Goal: Information Seeking & Learning: Learn about a topic

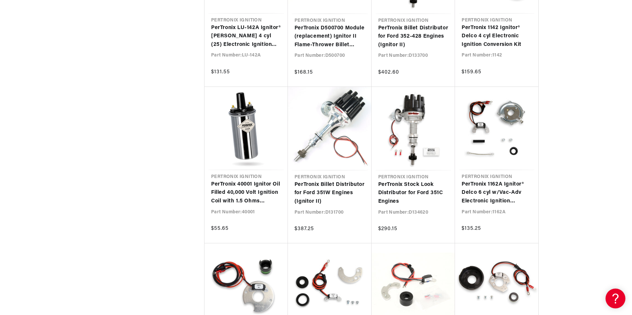
scroll to position [1752, 0]
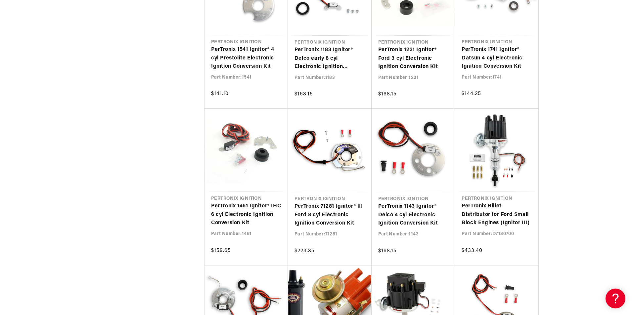
scroll to position [0, 200]
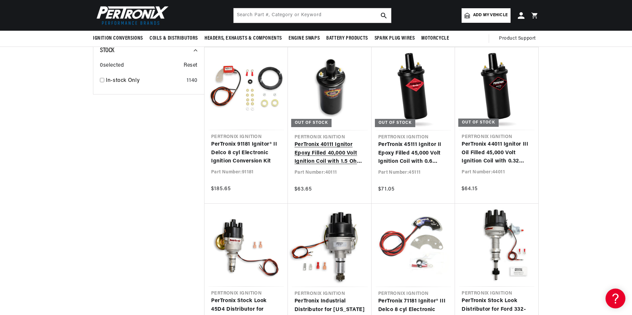
click at [342, 155] on link "PerTronix 40111 Ignitor Epoxy Filled 40,000 Volt Ignition Coil with 1.5 Ohms Re…" at bounding box center [329, 153] width 70 height 25
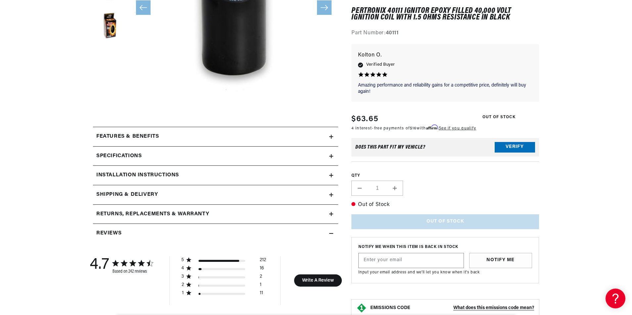
scroll to position [198, 0]
click at [151, 138] on h2 "Features & Benefits" at bounding box center [127, 136] width 62 height 9
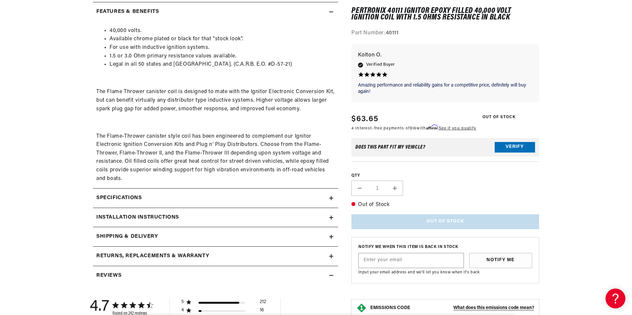
scroll to position [331, 0]
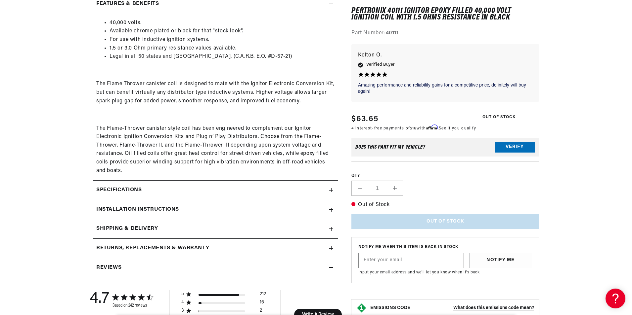
click at [129, 186] on h2 "Specifications" at bounding box center [118, 190] width 45 height 9
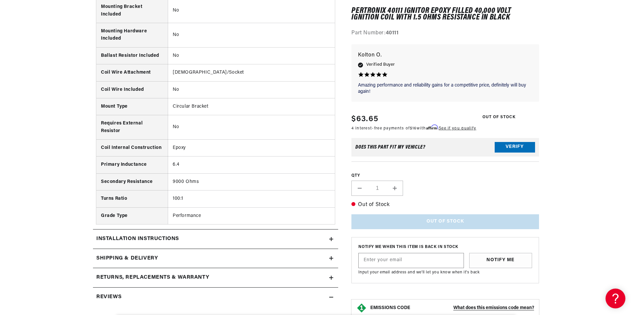
scroll to position [727, 0]
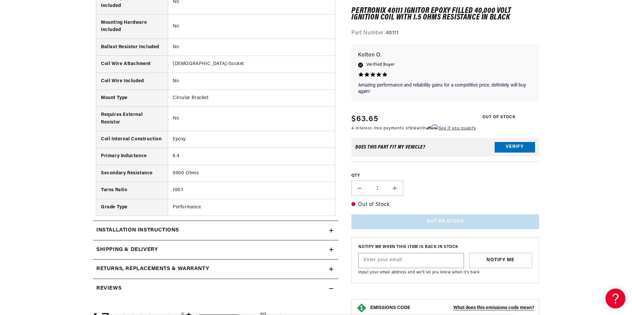
click at [172, 233] on h2 "Installation instructions" at bounding box center [137, 230] width 83 height 9
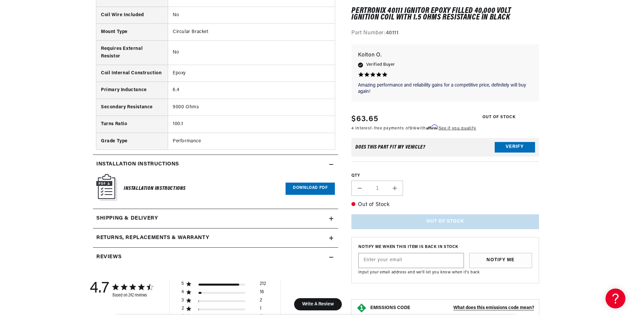
scroll to position [0, 200]
click at [310, 189] on link "Download PDF" at bounding box center [309, 189] width 49 height 12
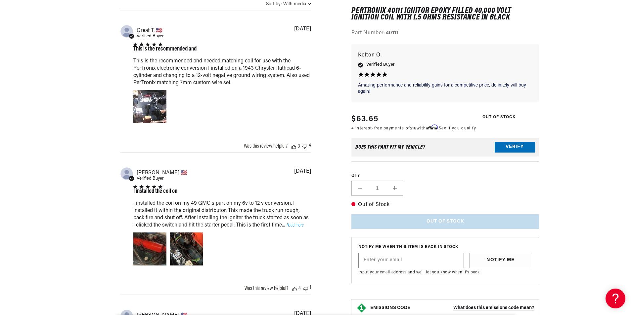
scroll to position [0, 0]
click at [301, 227] on link "Read more" at bounding box center [294, 225] width 17 height 5
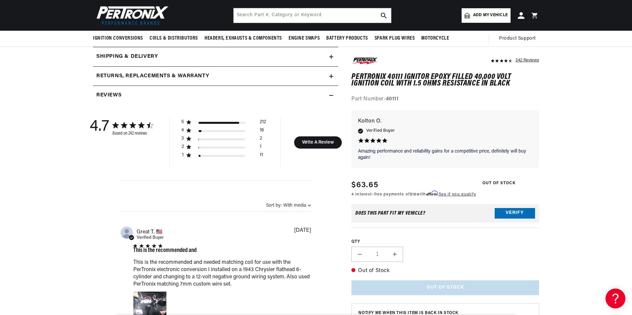
scroll to position [827, 0]
